Goal: Task Accomplishment & Management: Complete application form

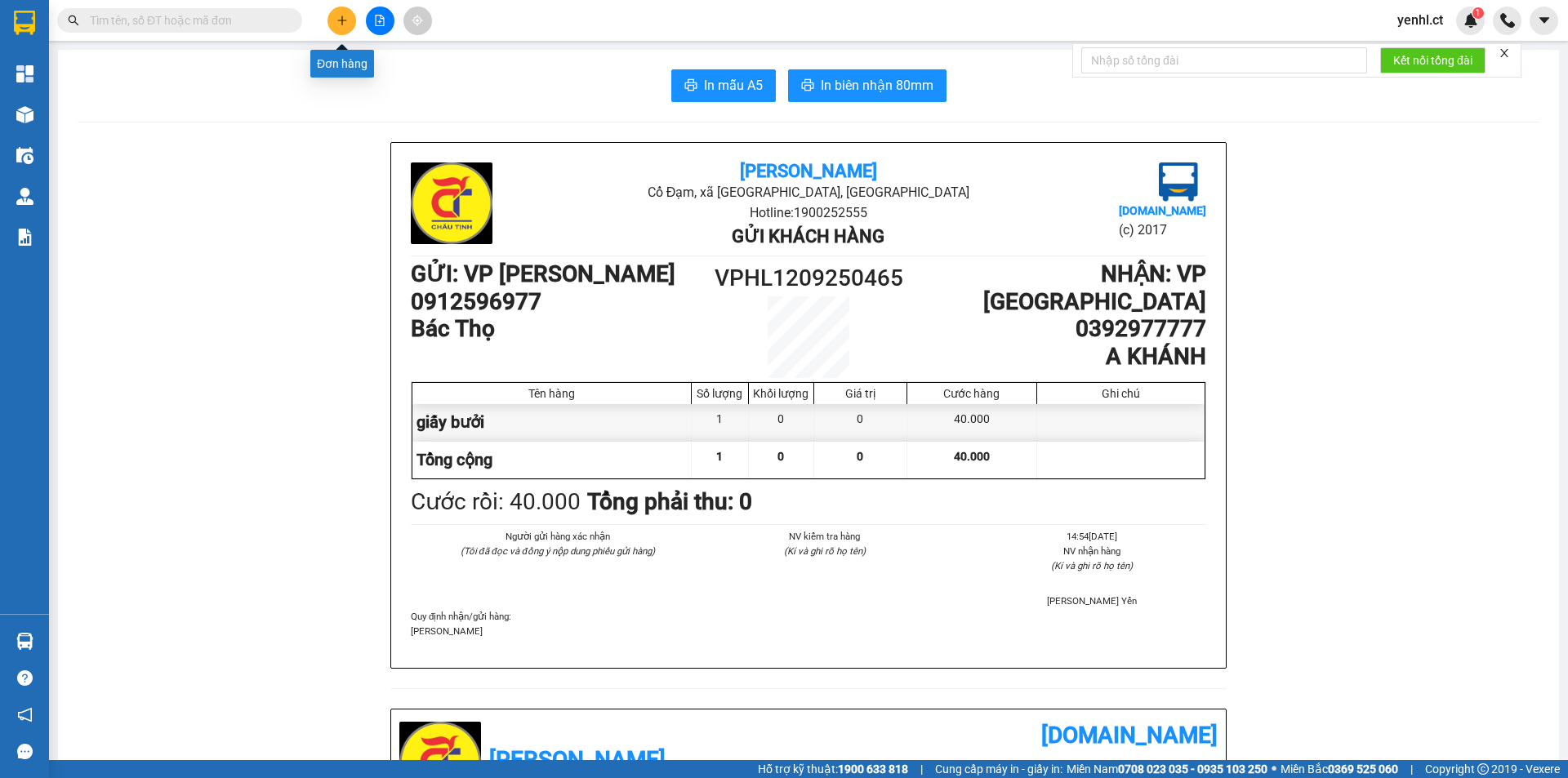
click at [343, 20] on icon "plus" at bounding box center [342, 20] width 12 height 12
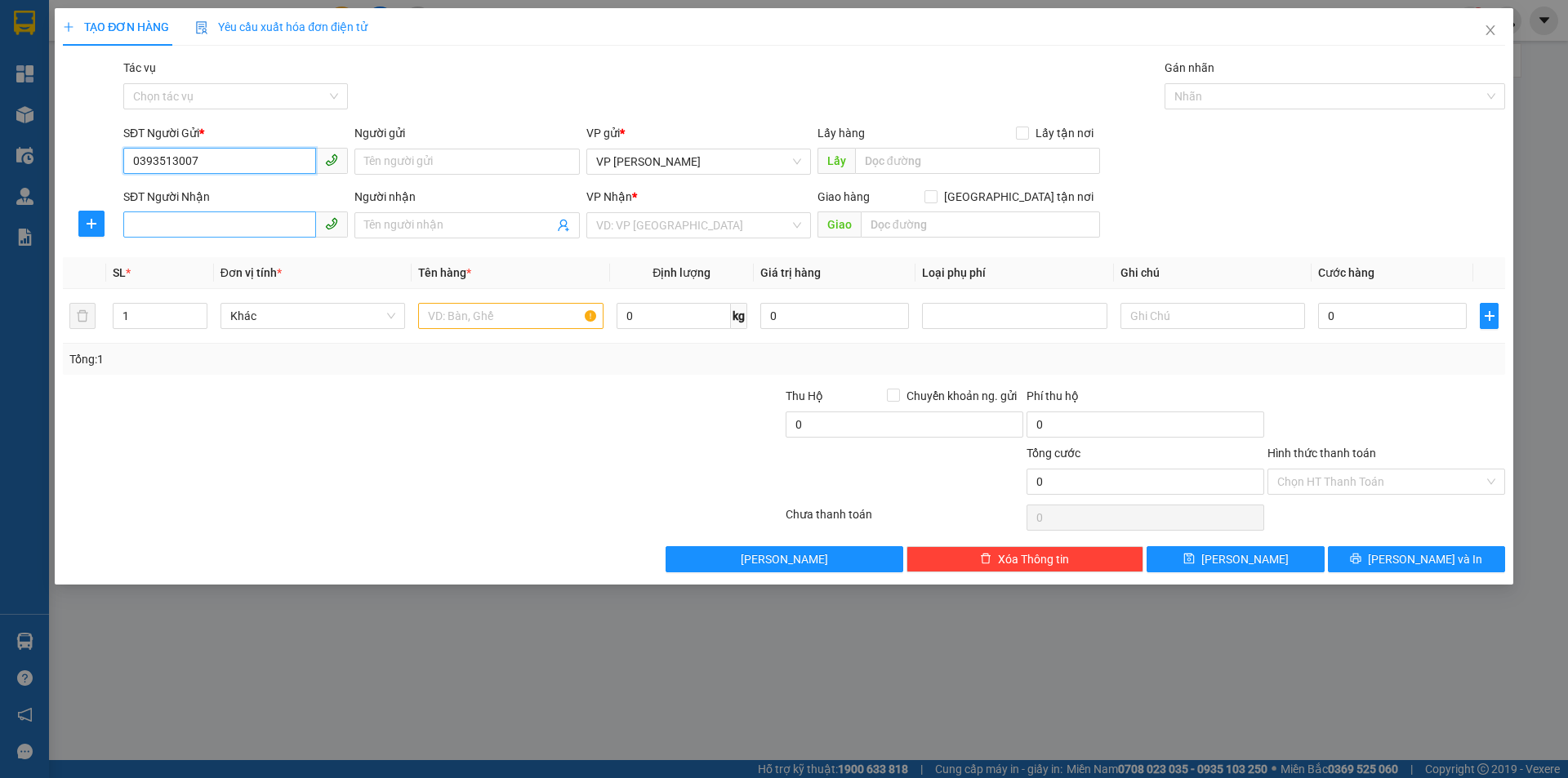
type input "0393513007"
click at [172, 224] on input "SĐT Người Nhận" at bounding box center [219, 224] width 192 height 26
type input "0348271025"
click at [608, 220] on input "search" at bounding box center [692, 225] width 193 height 24
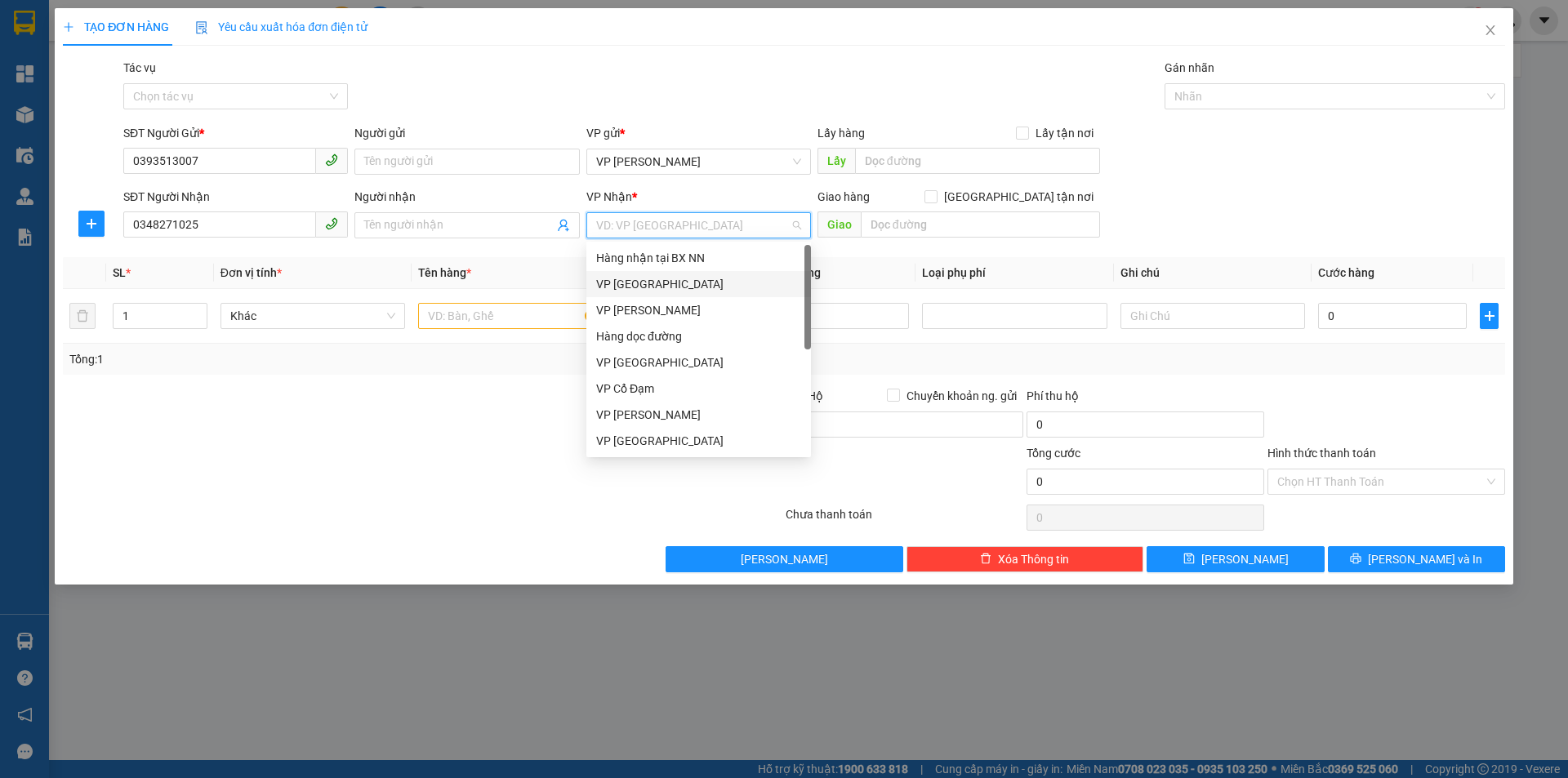
click at [657, 282] on div "VP [GEOGRAPHIC_DATA]" at bounding box center [698, 284] width 205 height 18
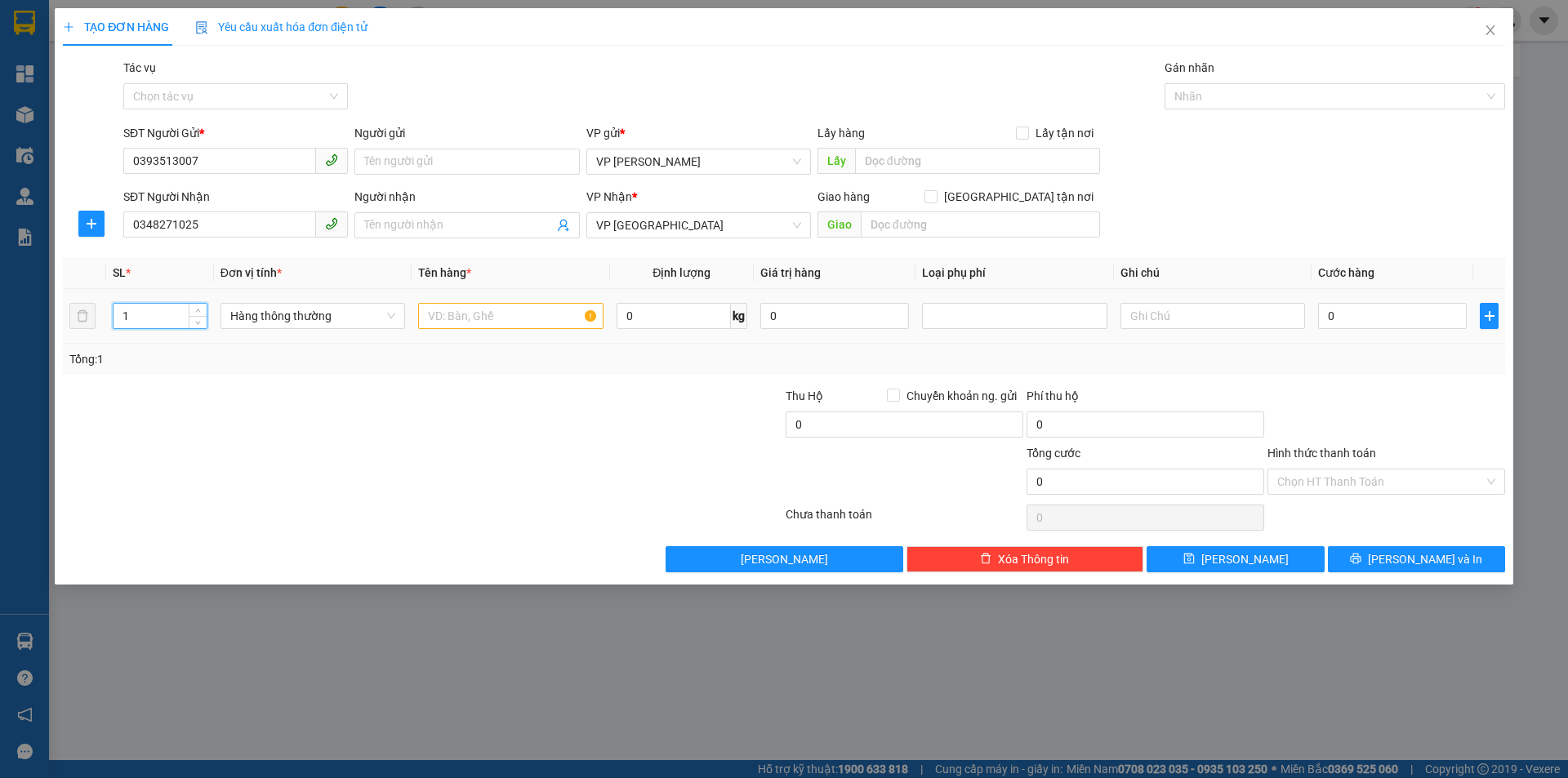
drag, startPoint x: 123, startPoint y: 312, endPoint x: 115, endPoint y: 309, distance: 8.5
click at [115, 309] on input "1" at bounding box center [159, 315] width 93 height 24
type input "3"
click at [436, 315] on input "text" at bounding box center [510, 315] width 184 height 26
click at [1299, 483] on input "Hình thức thanh toán" at bounding box center [1380, 481] width 207 height 24
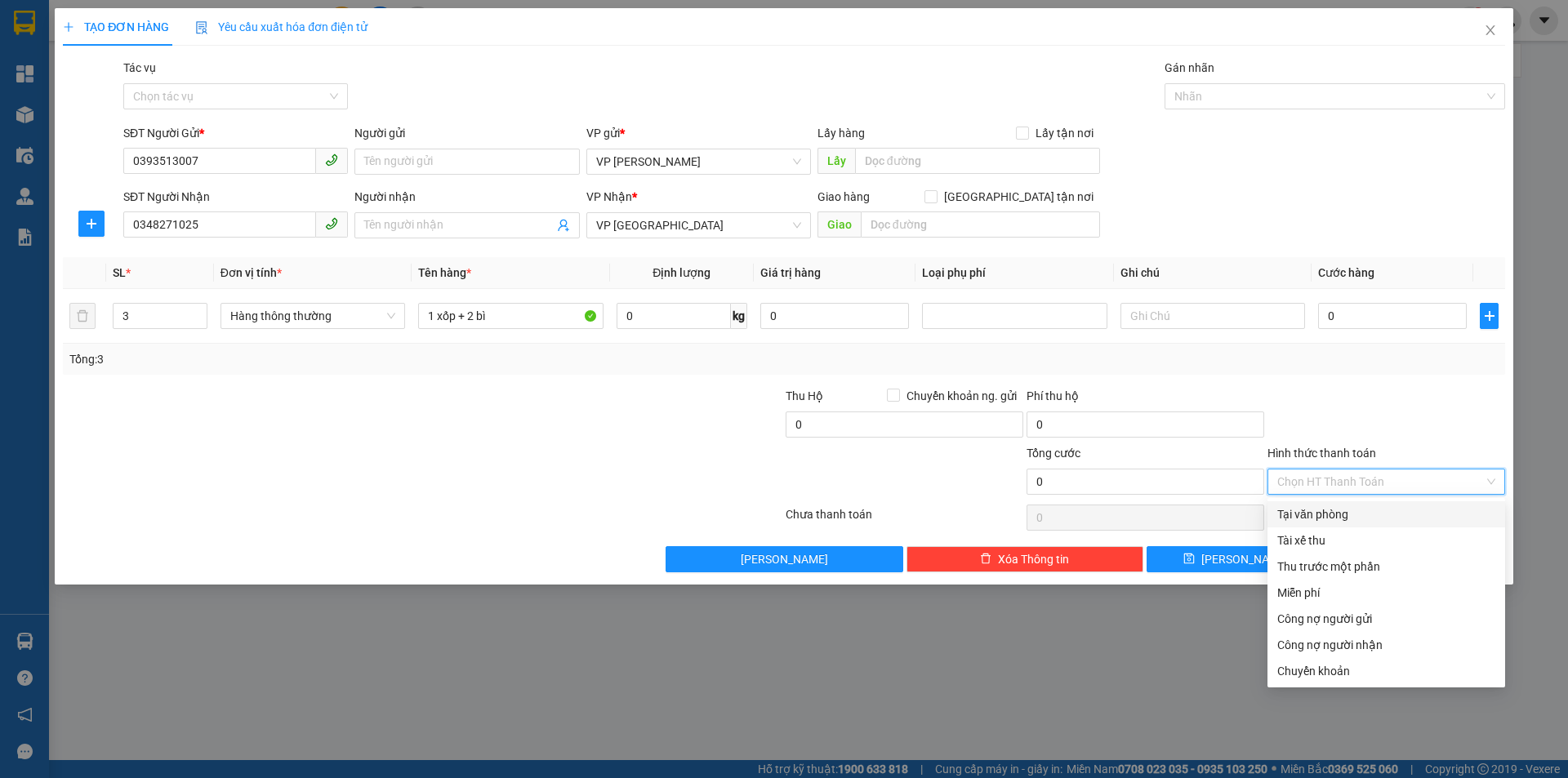
click at [1298, 516] on div "Tại văn phòng" at bounding box center [1385, 514] width 218 height 18
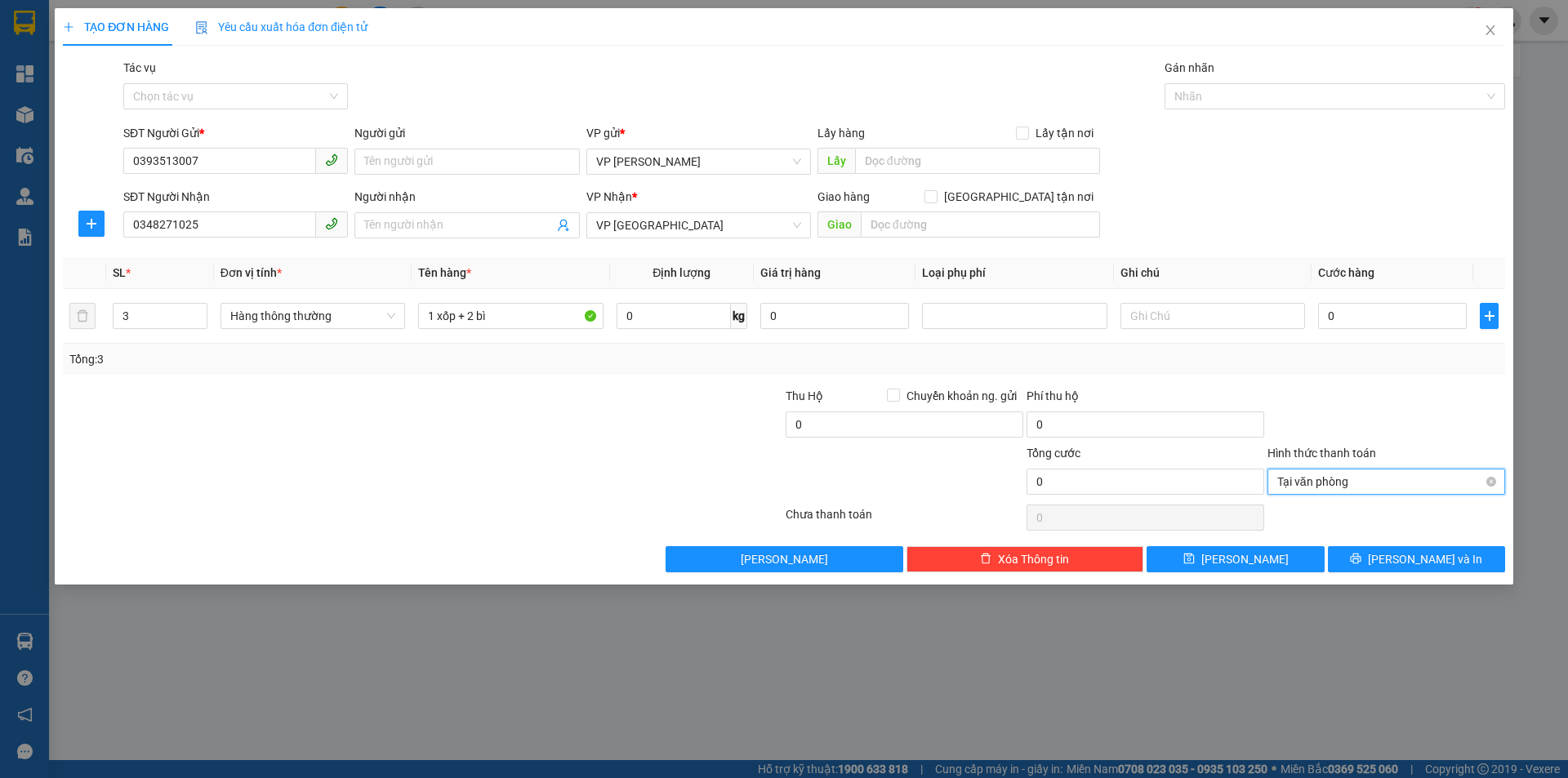
click at [1300, 484] on span "Tại văn phòng" at bounding box center [1385, 481] width 218 height 24
click at [1378, 383] on div "Transit Pickup Surcharge Ids Transit Deliver Surcharge Ids Transit Deliver Surc…" at bounding box center [784, 315] width 1442 height 514
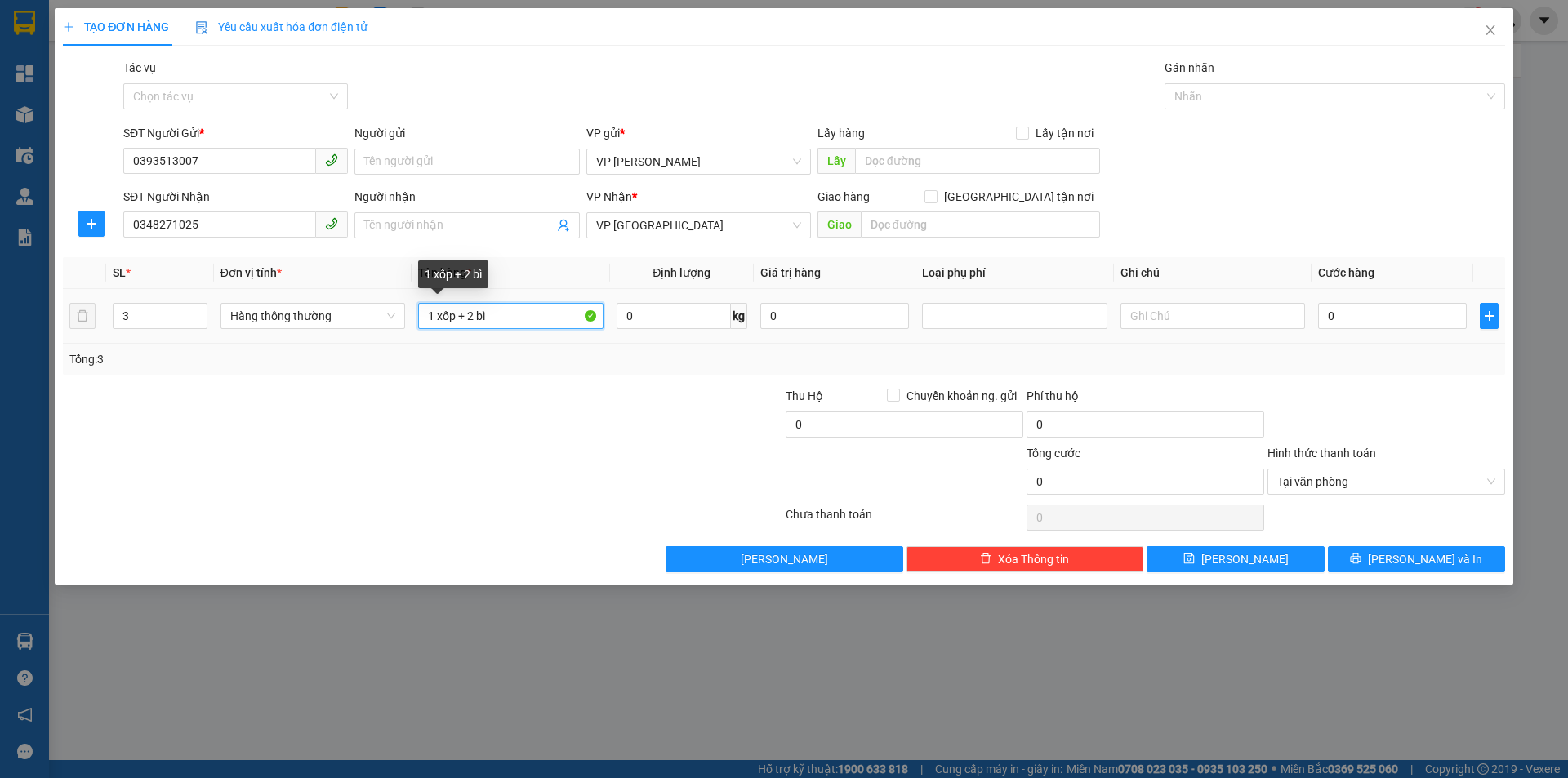
click at [519, 316] on input "1 xốp + 2 bì" at bounding box center [510, 315] width 184 height 26
type input "1 xốp + 2 bì thực phẩm"
